Goal: Information Seeking & Learning: Learn about a topic

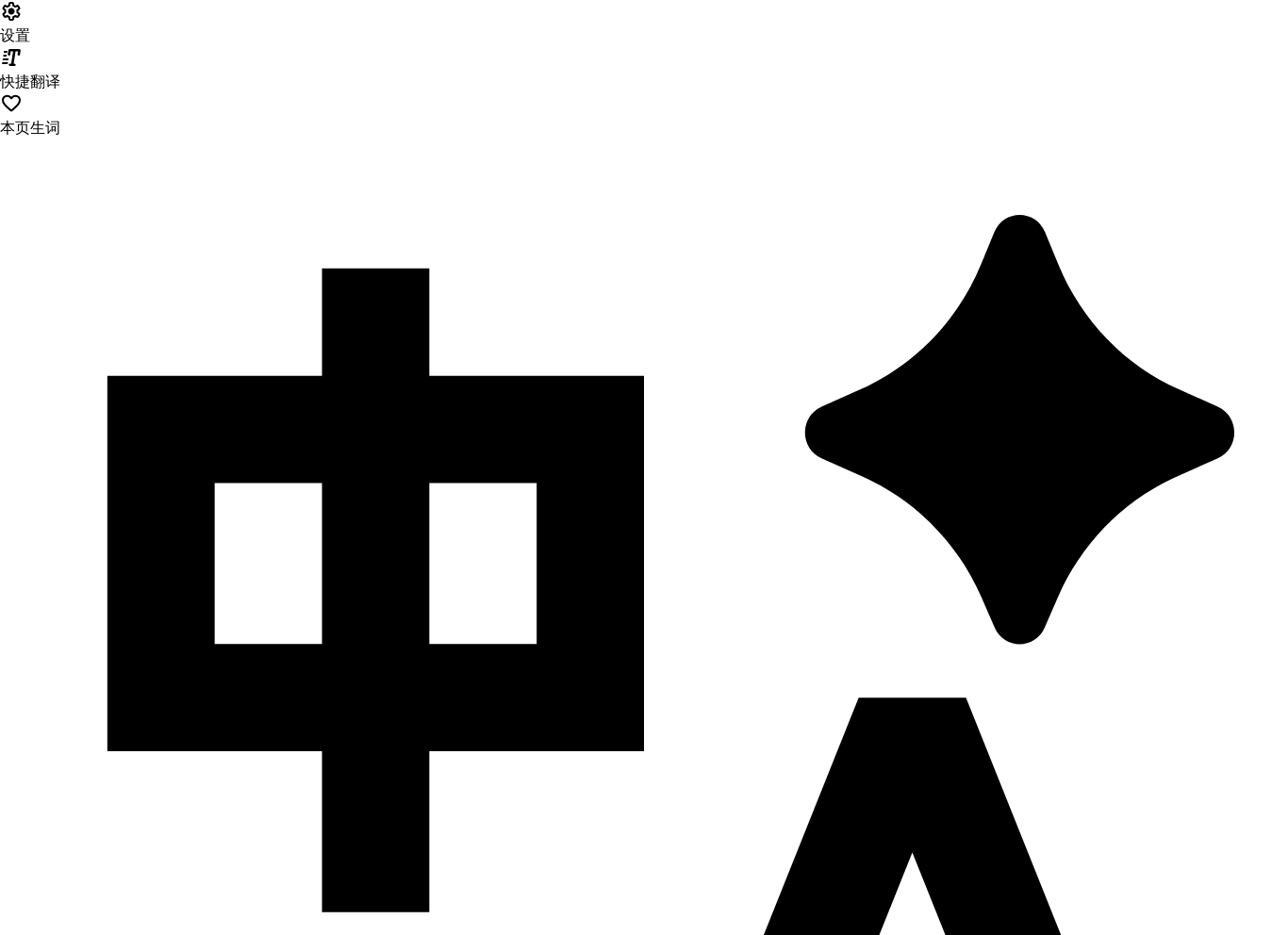
drag, startPoint x: 344, startPoint y: 294, endPoint x: 42, endPoint y: 173, distance: 325.3
copy div "Your AI-powered 360° platform for sales agents"
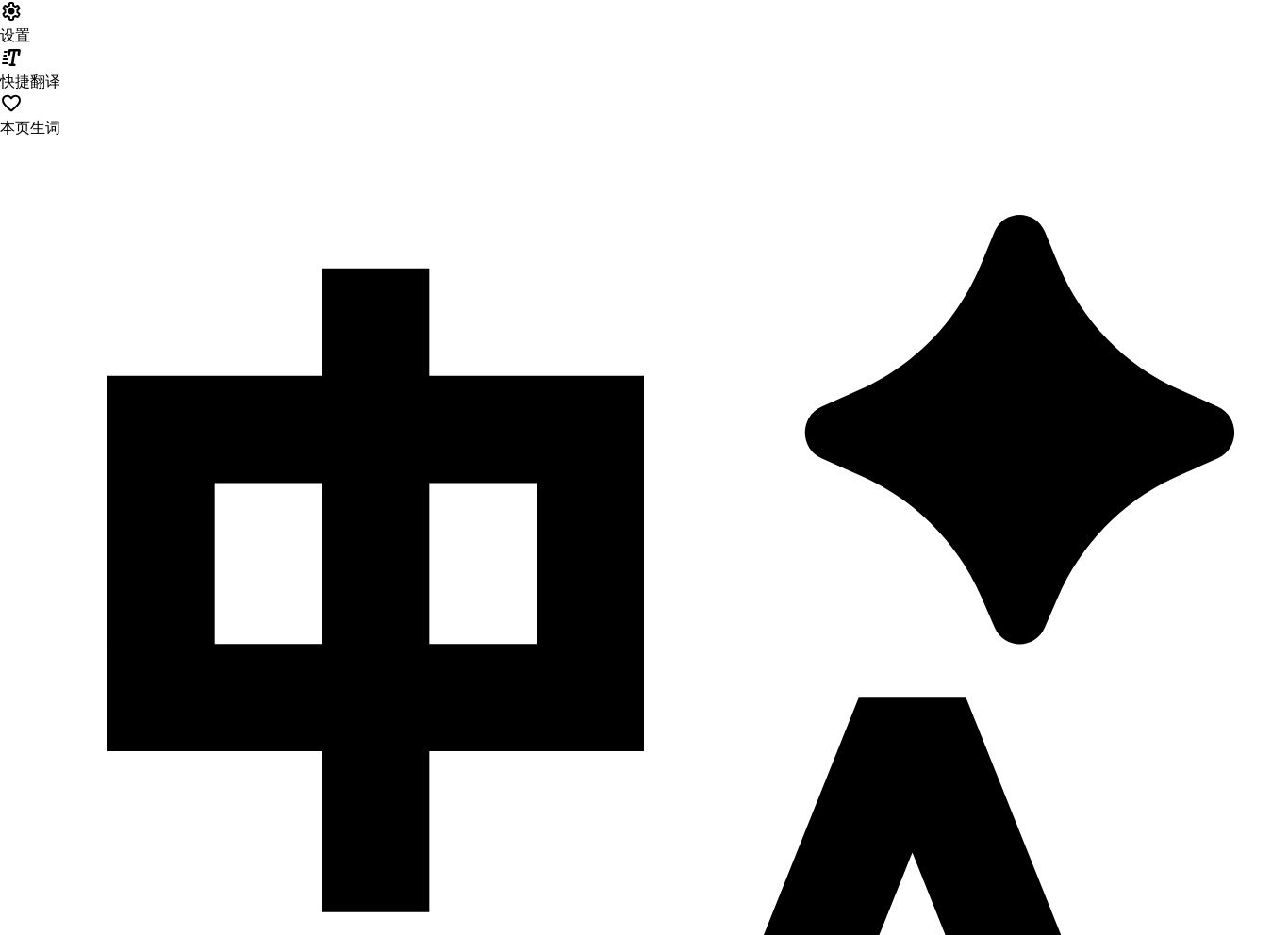
copy div "Automate"
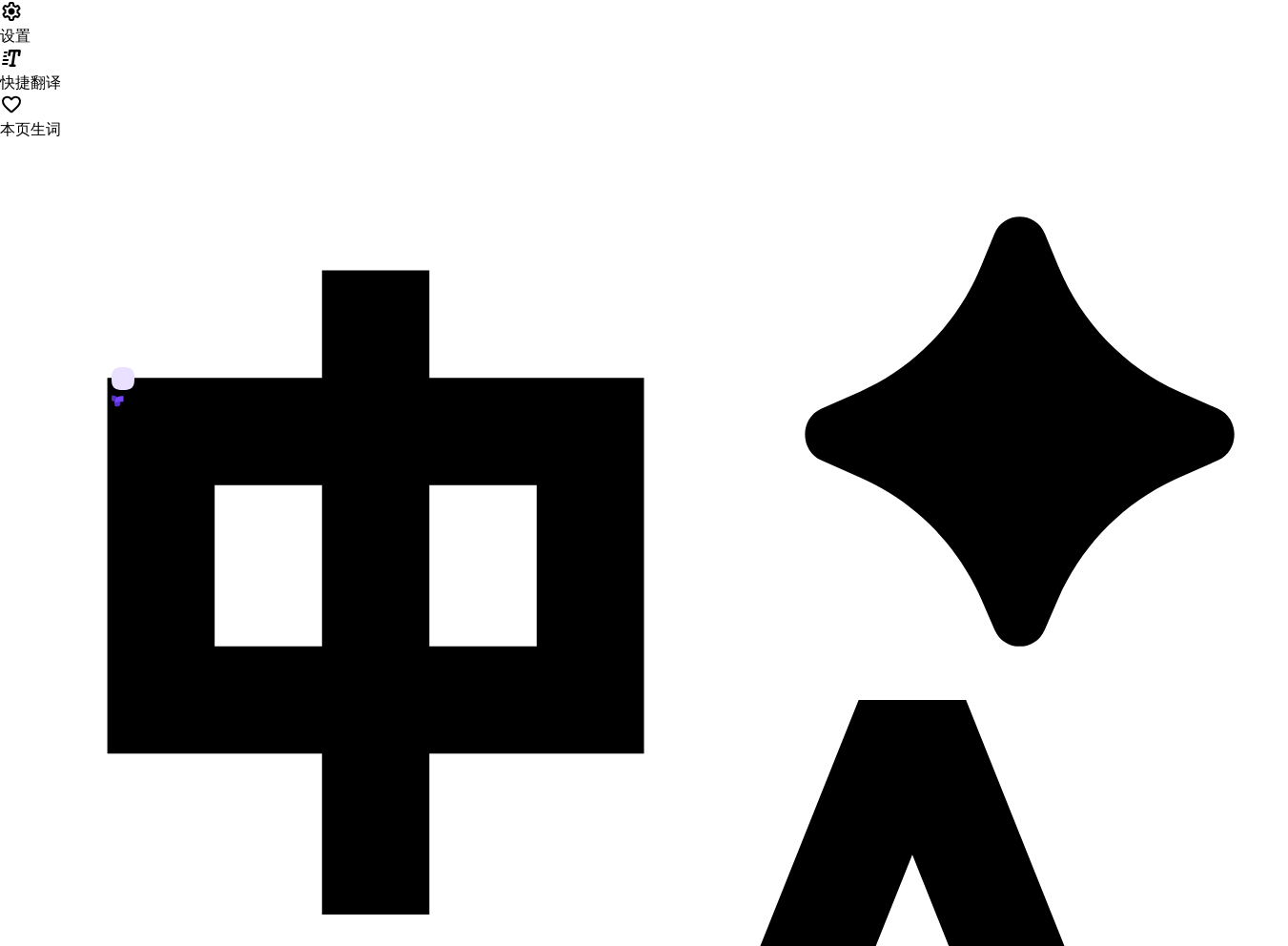
drag, startPoint x: 409, startPoint y: 421, endPoint x: 56, endPoint y: 170, distance: 433.1
copy div "Your AI-powered 360° platform for sales agents support utility sales agents Sli…"
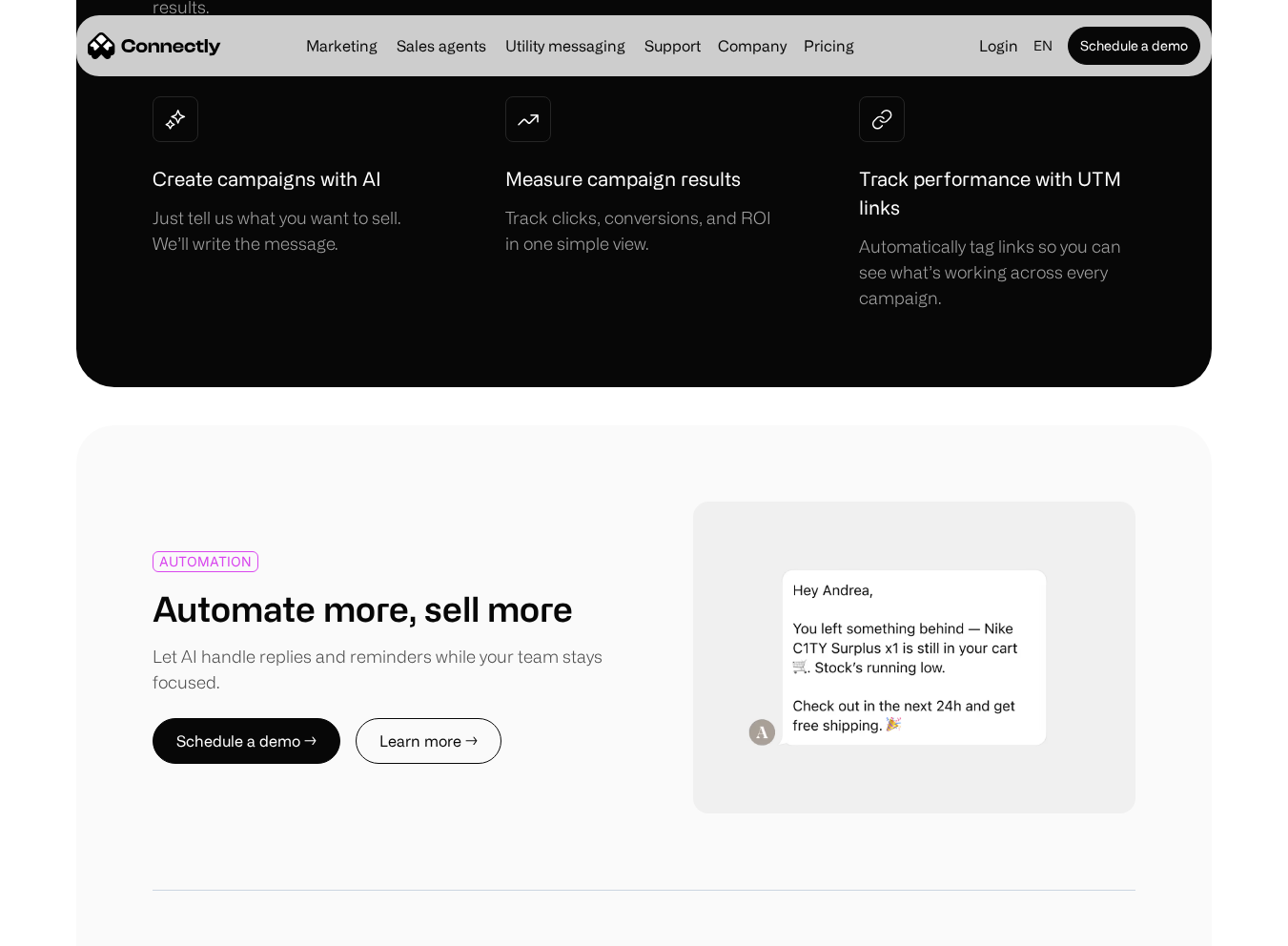
scroll to position [3330, 0]
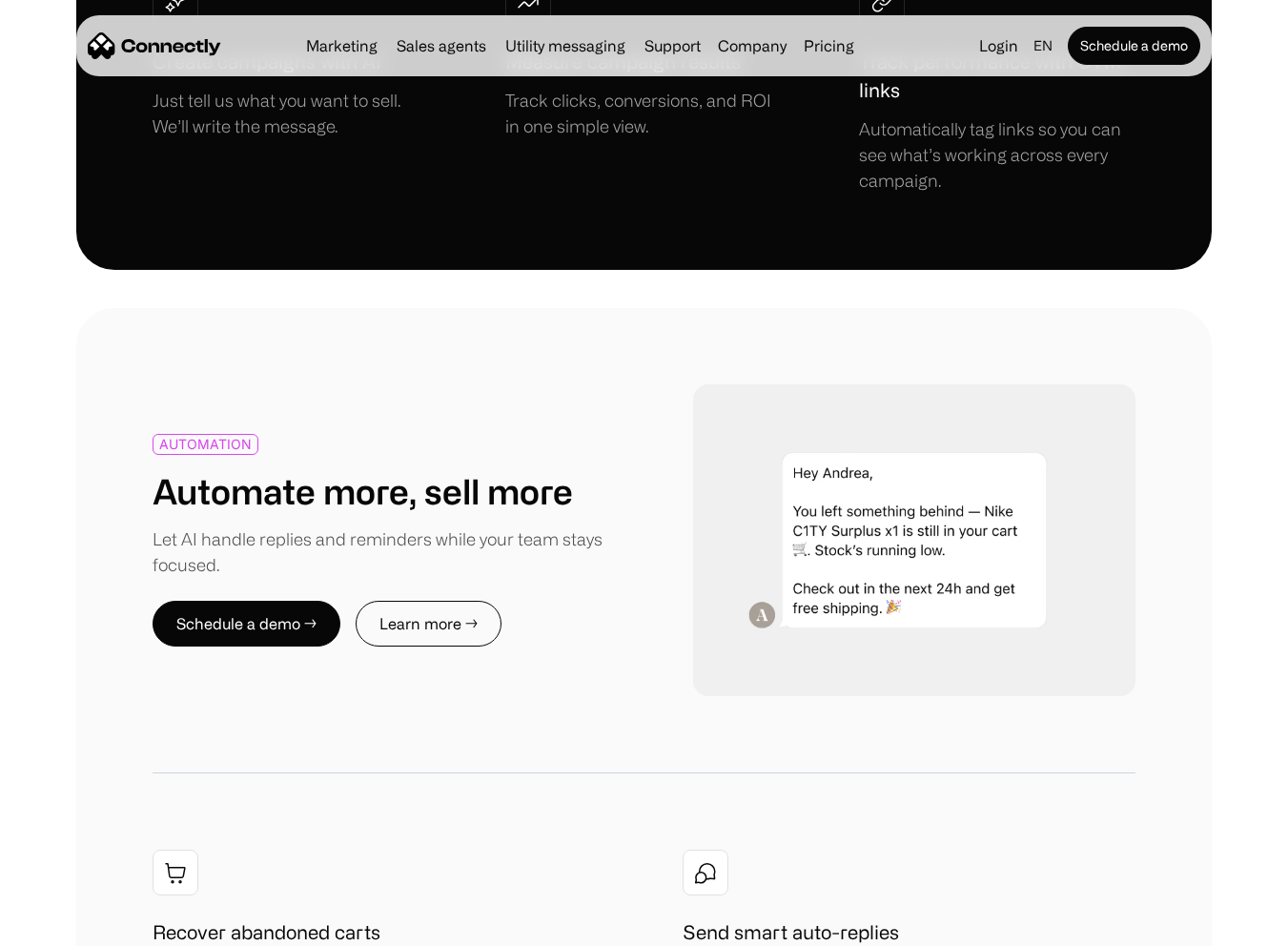
drag, startPoint x: 163, startPoint y: 183, endPoint x: 537, endPoint y: 323, distance: 399.3
copy div "Double your support capacity without hiring Deliver 24/7 support that’s fast, a…"
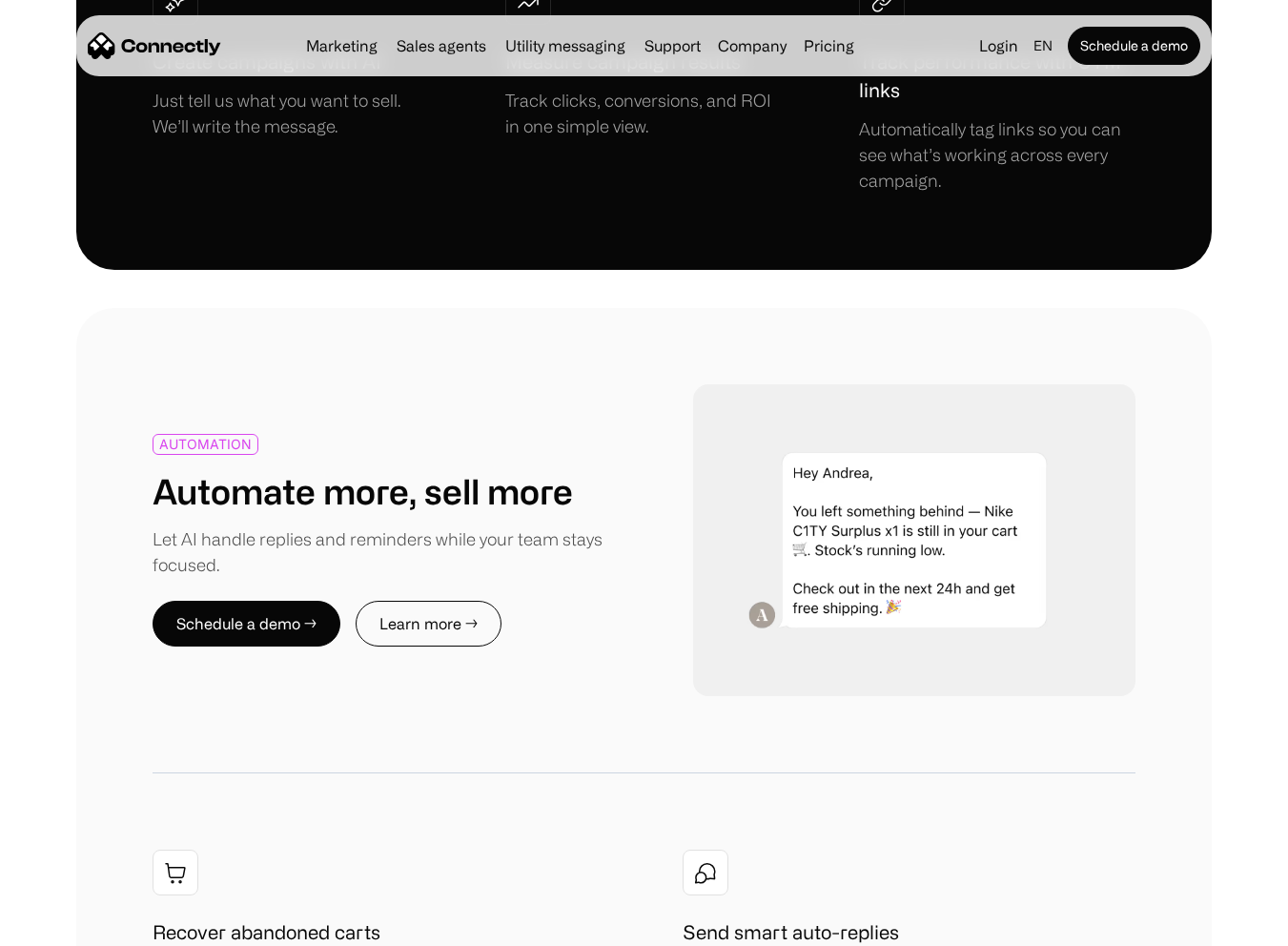
drag, startPoint x: 165, startPoint y: 185, endPoint x: 506, endPoint y: 224, distance: 343.2
copy h1 "Double your support capacity without hiring"
drag, startPoint x: 166, startPoint y: 189, endPoint x: 643, endPoint y: 179, distance: 477.1
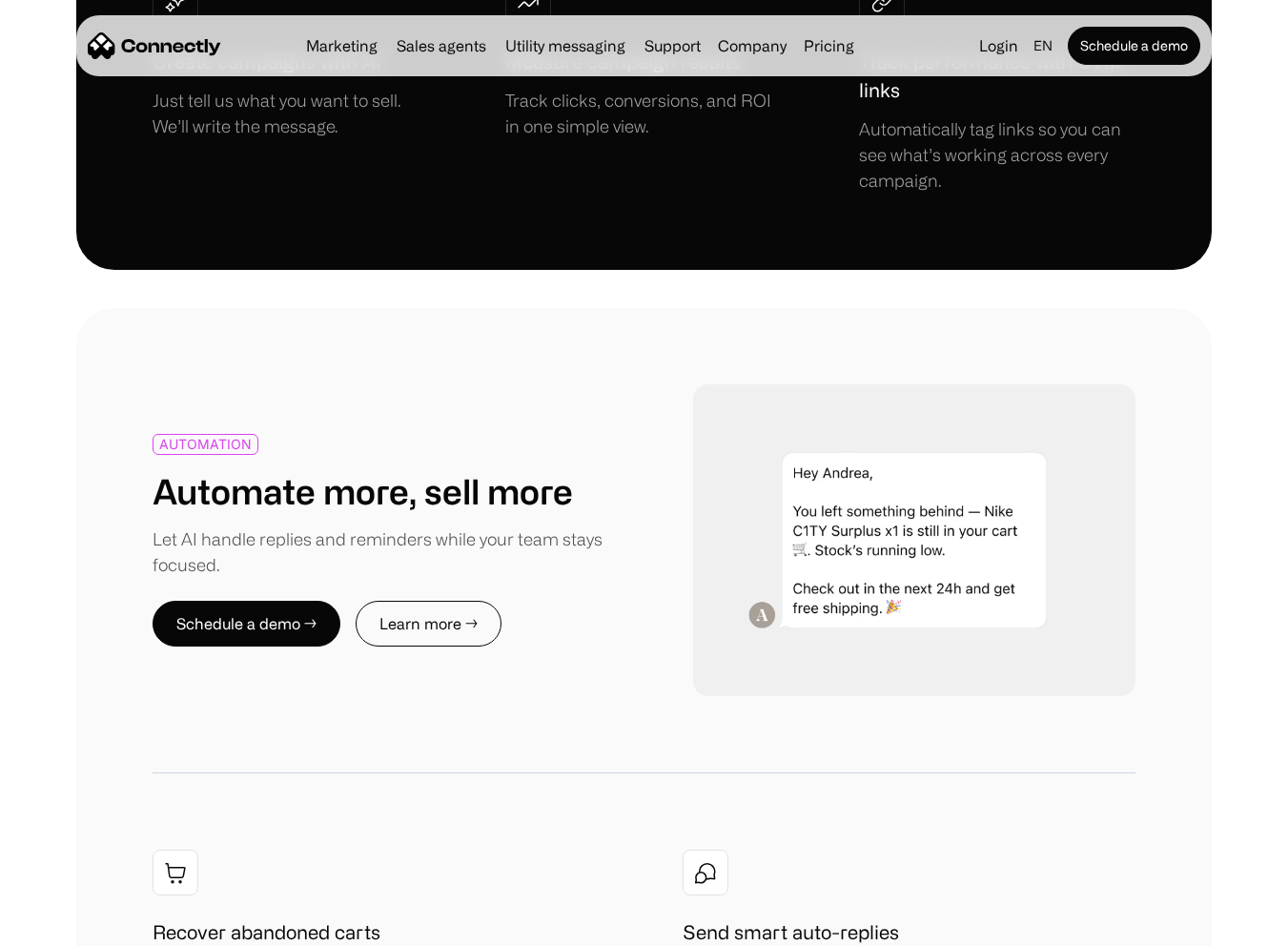
copy h1 "ouble your support capacity"
drag, startPoint x: 362, startPoint y: 188, endPoint x: 617, endPoint y: 188, distance: 255.0
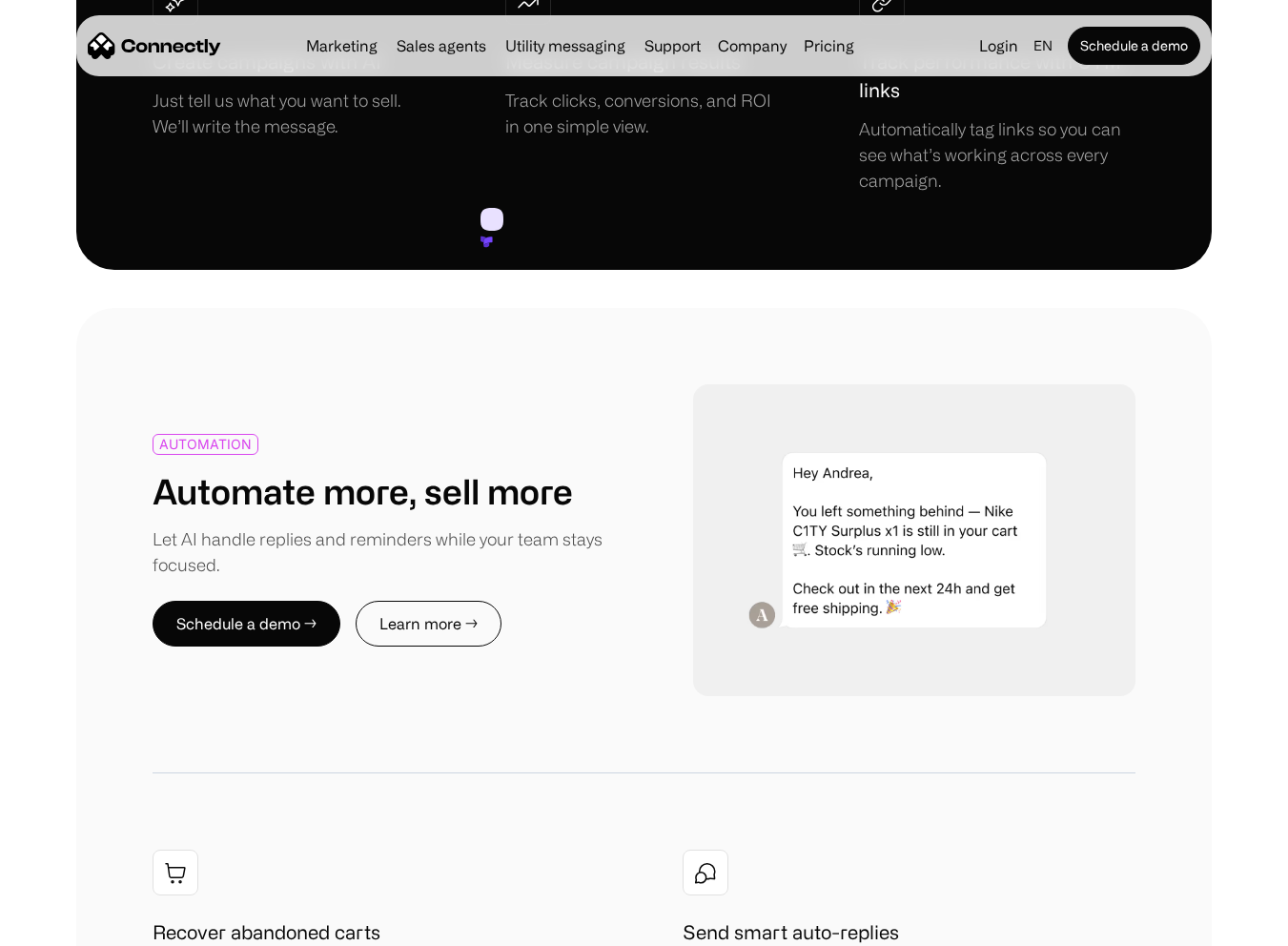
drag, startPoint x: 146, startPoint y: 275, endPoint x: 547, endPoint y: 313, distance: 402.8
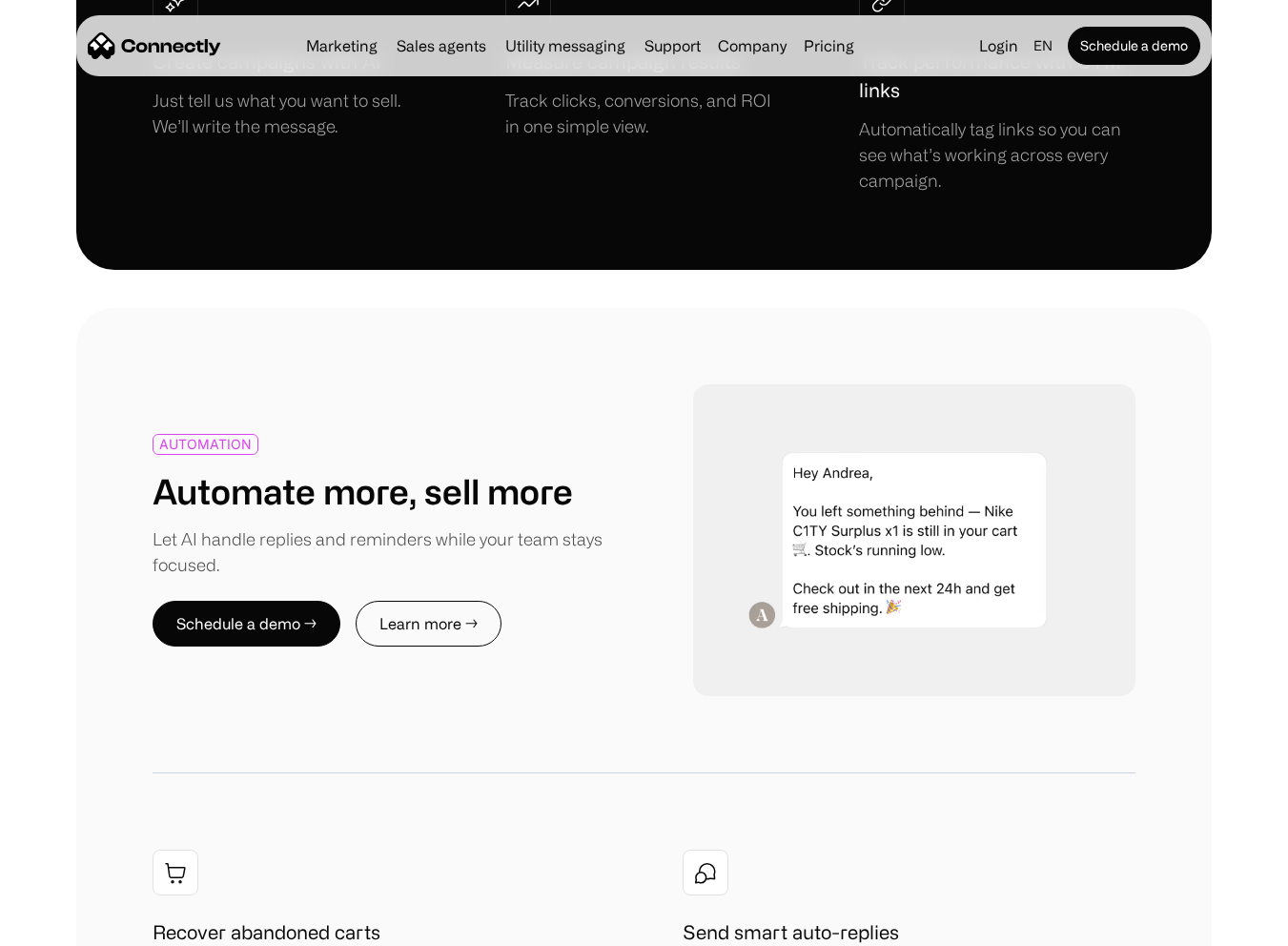
copy div "Deliver 24/7 support that’s fast, accurate, and scalable — without burning out …"
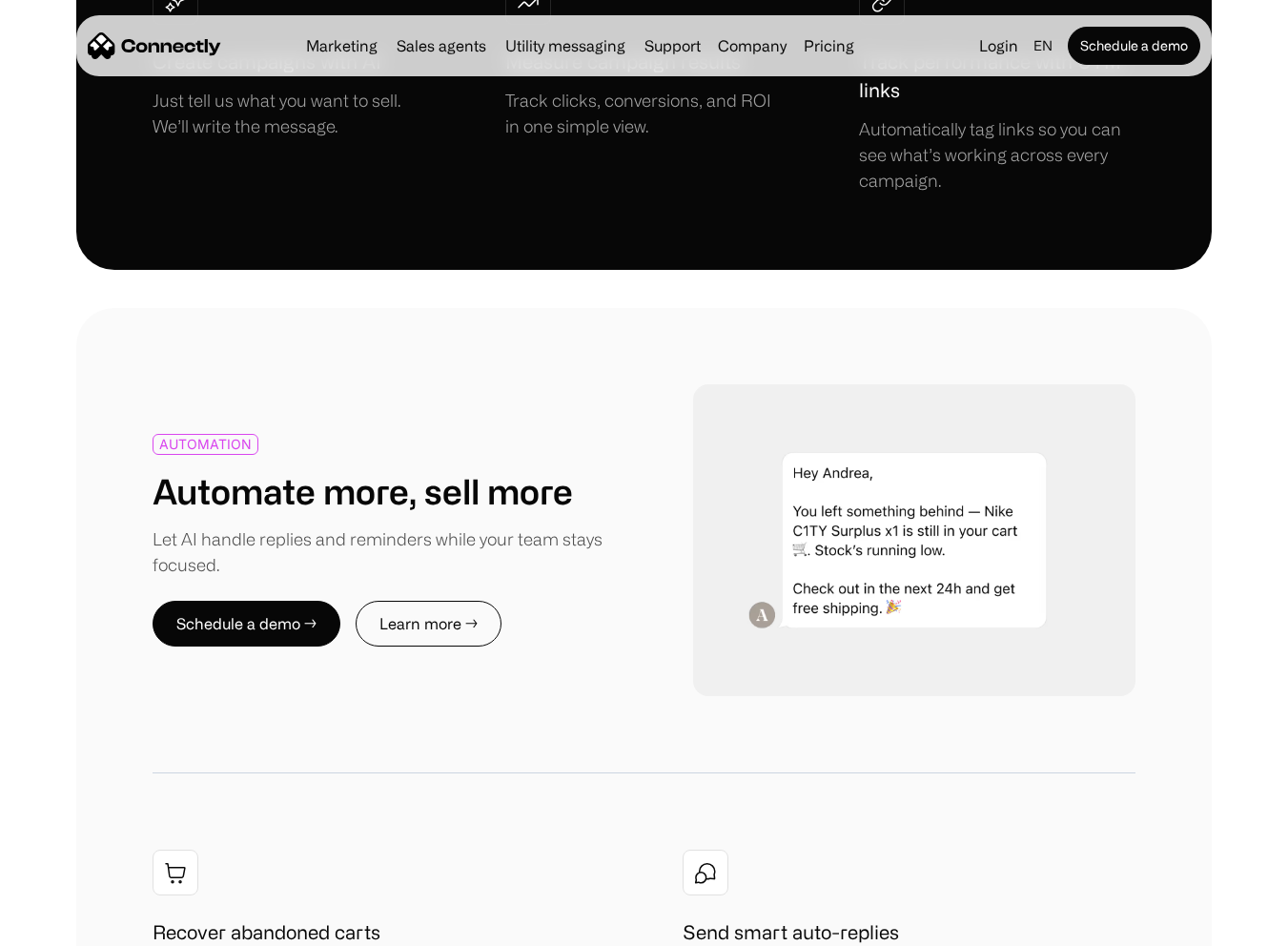
copy div "Deliver"
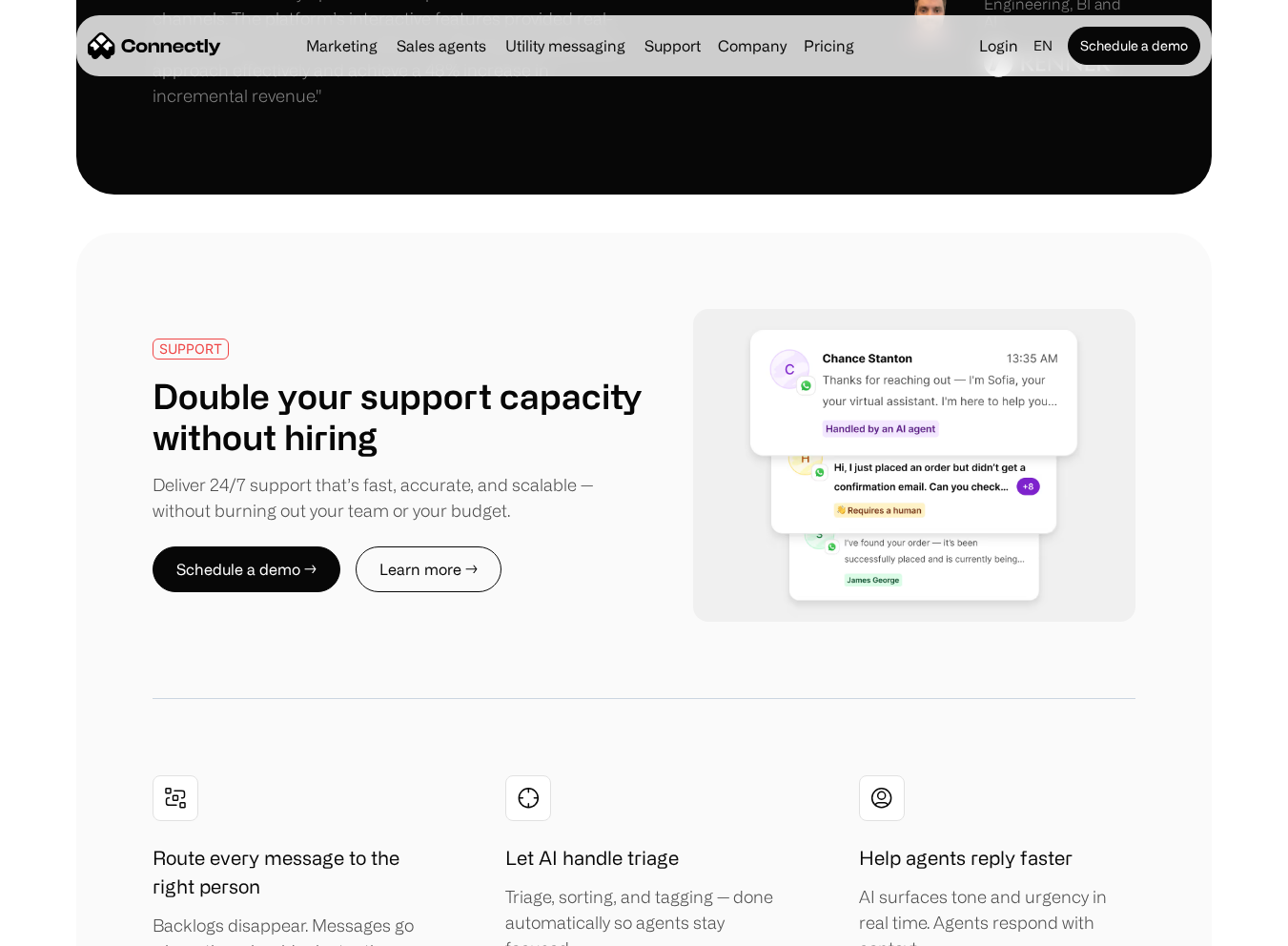
scroll to position [4682, 0]
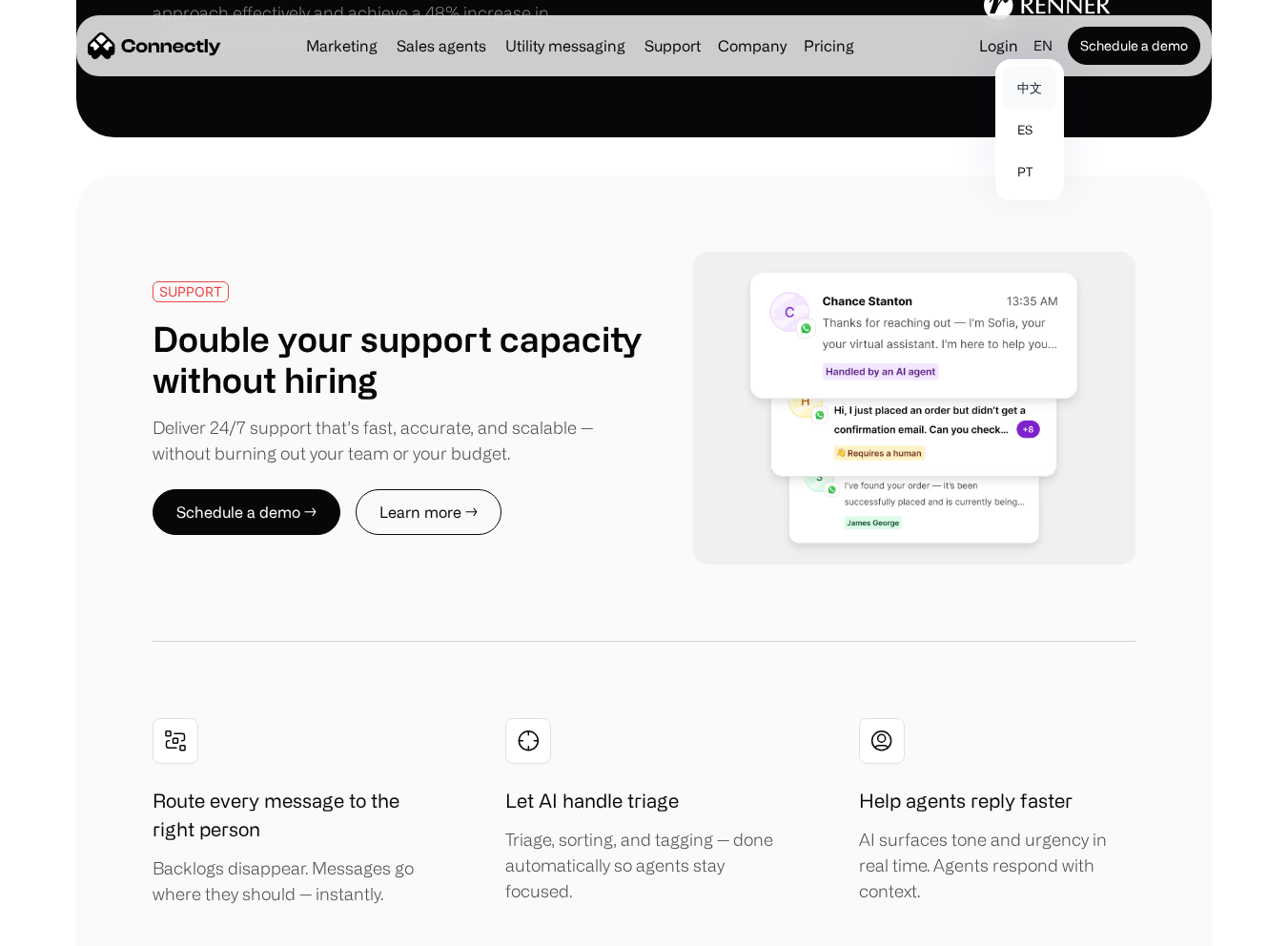
click at [1037, 82] on link "中文" at bounding box center [1030, 88] width 54 height 42
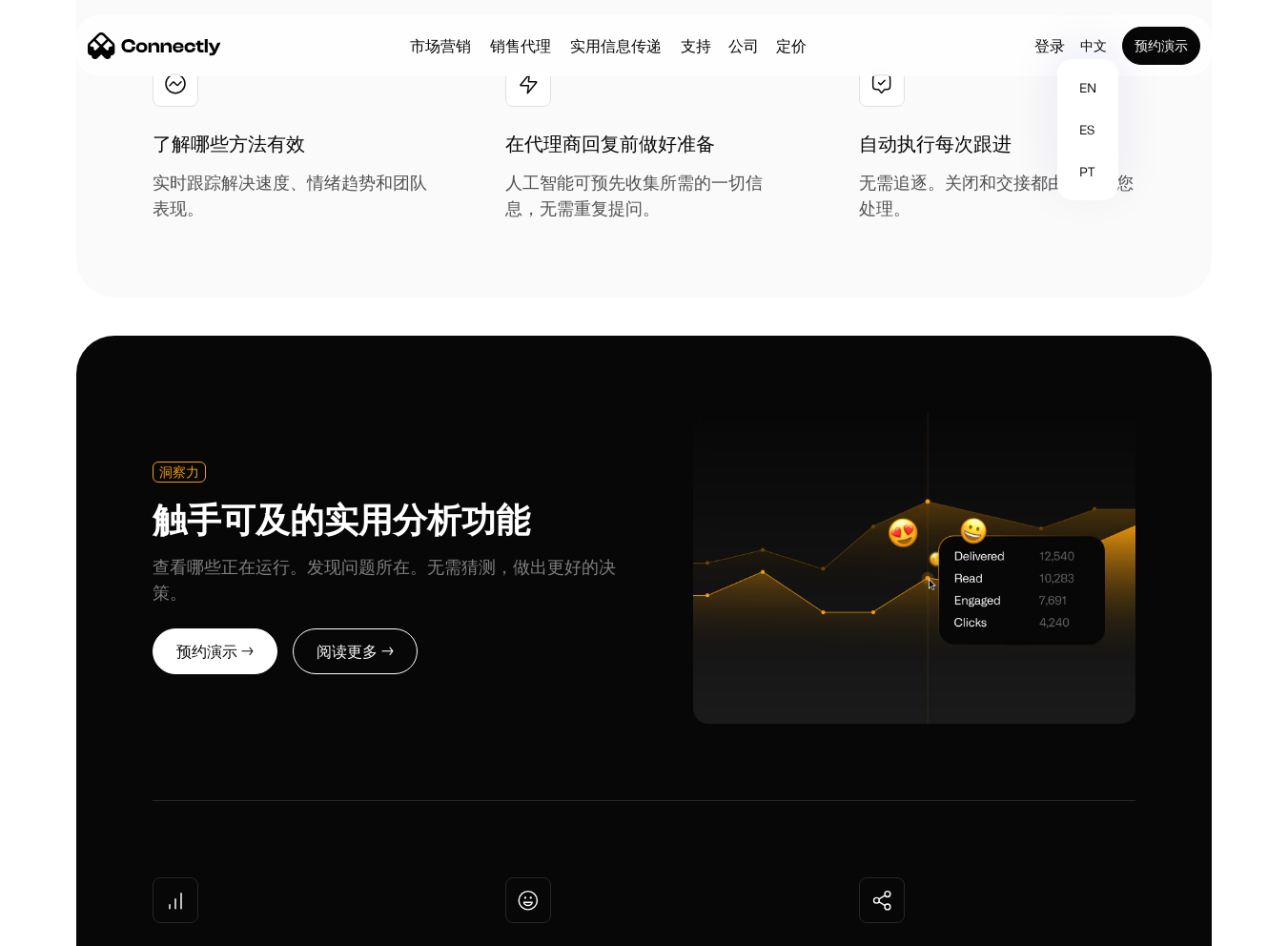
scroll to position [5598, 0]
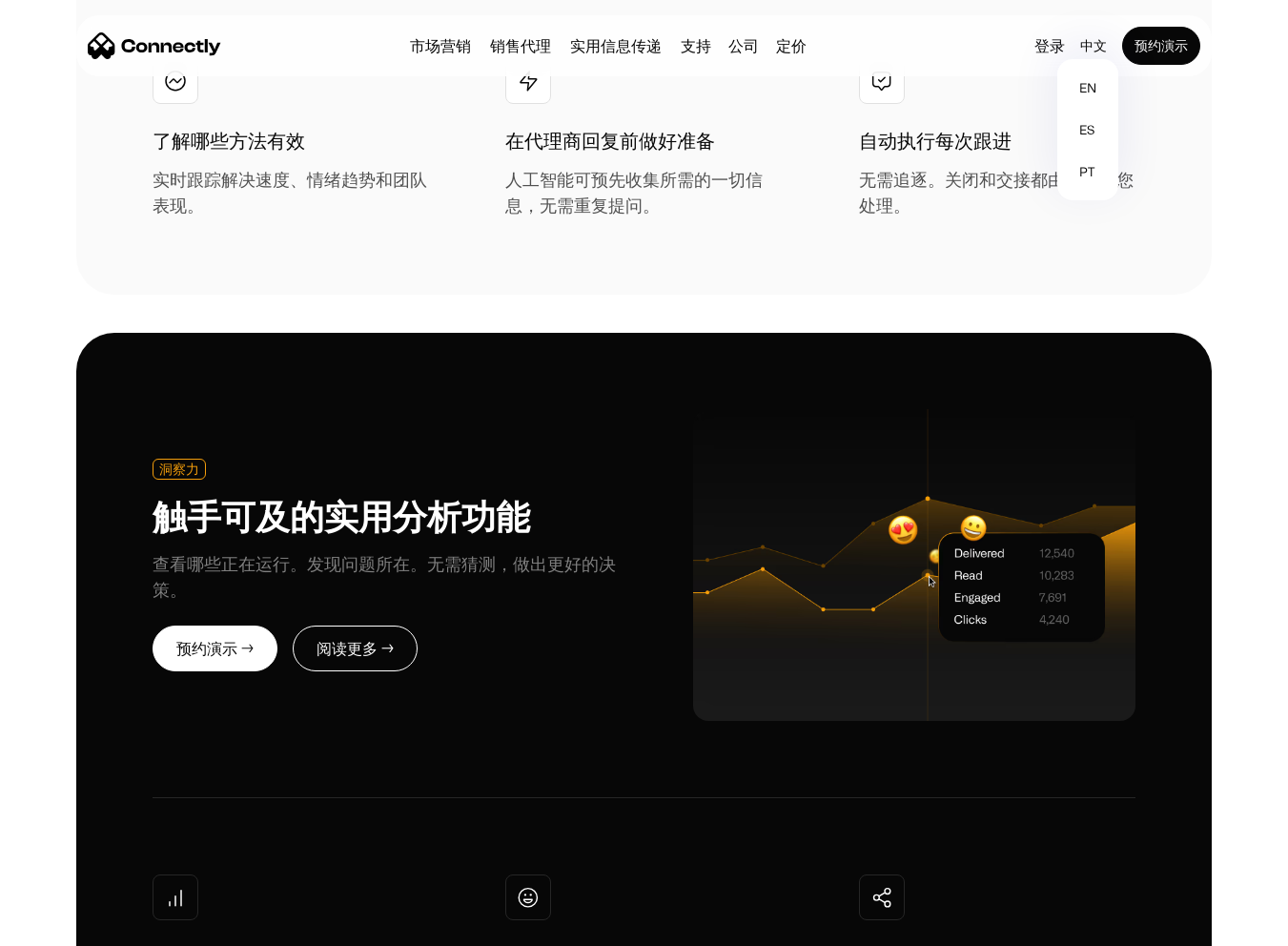
drag, startPoint x: 436, startPoint y: 238, endPoint x: 1004, endPoint y: 328, distance: 575.1
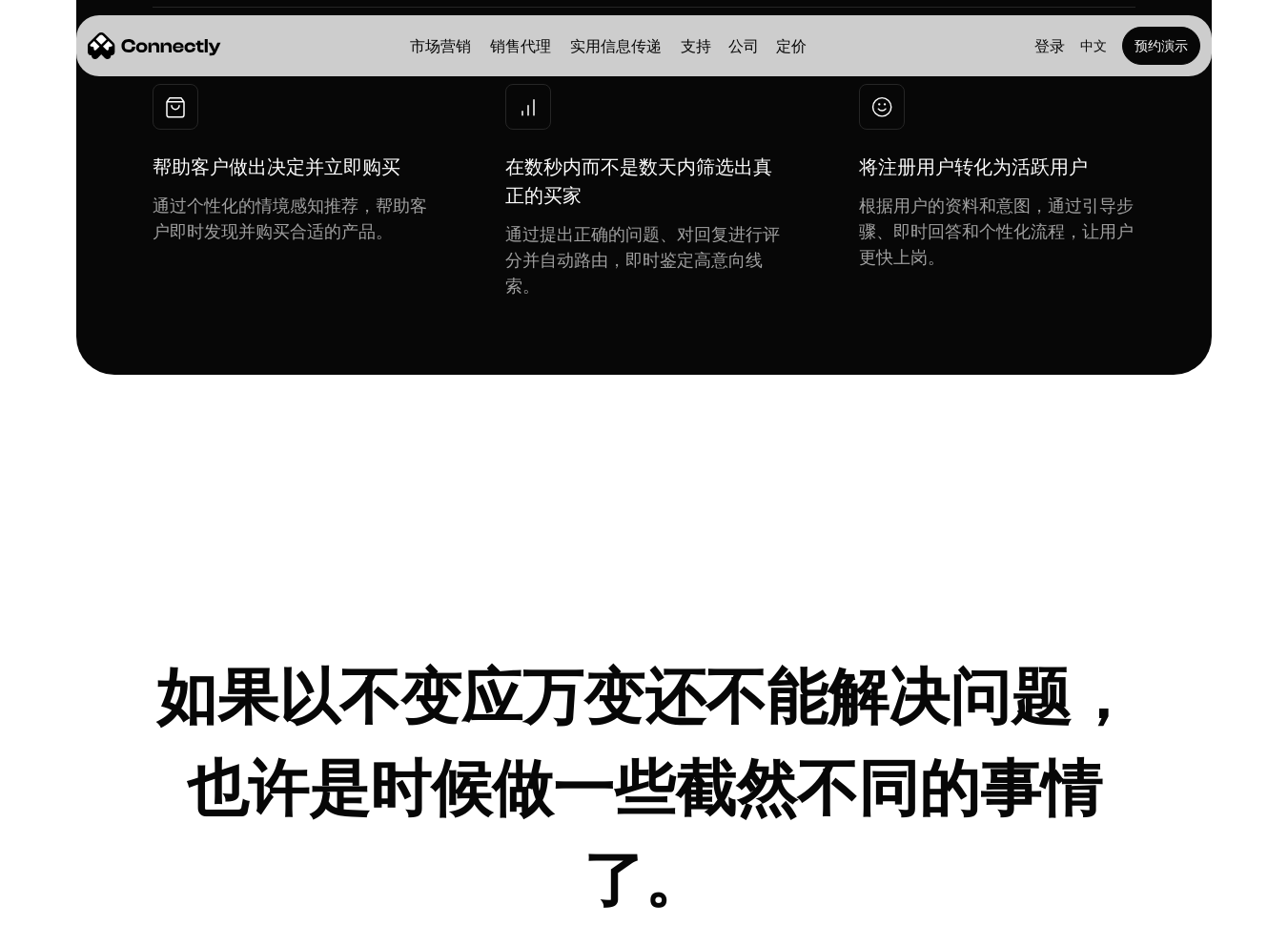
scroll to position [10030, 0]
